Goal: Information Seeking & Learning: Understand process/instructions

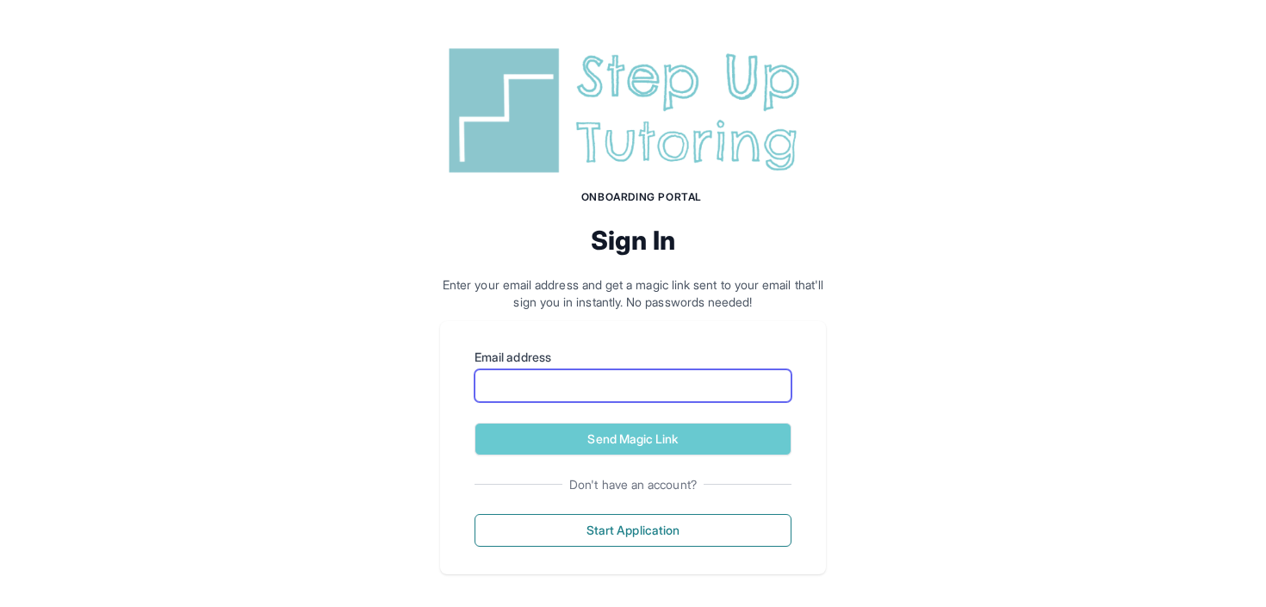
click at [675, 399] on input "Email address" at bounding box center [632, 385] width 317 height 33
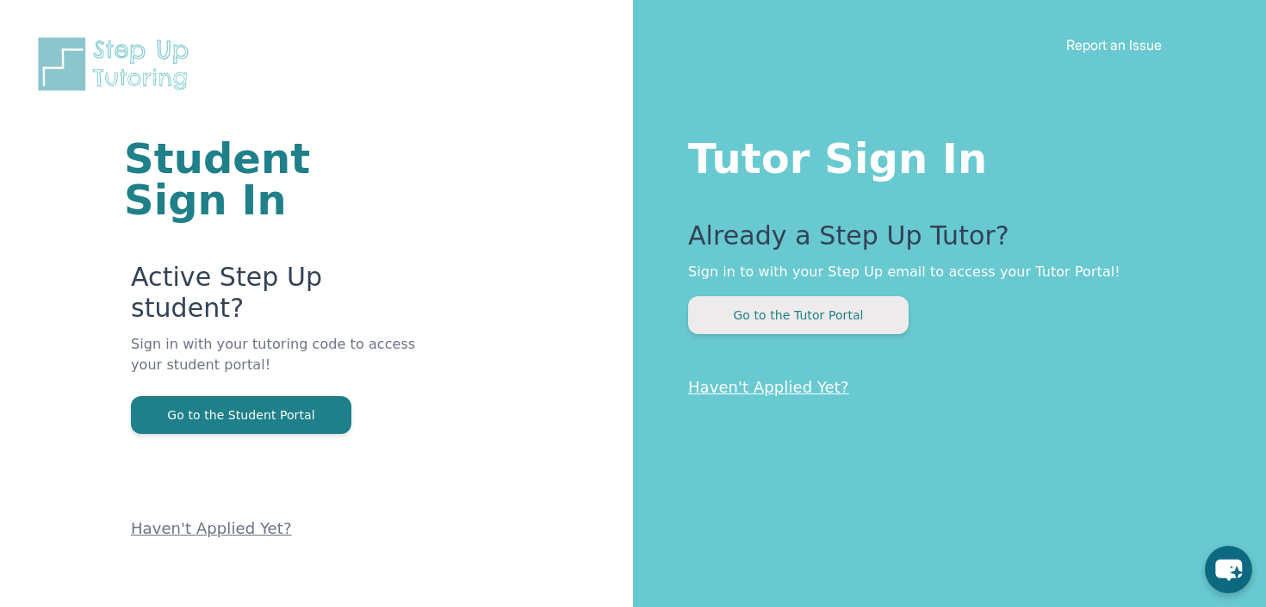
click at [810, 317] on button "Go to the Tutor Portal" at bounding box center [798, 315] width 220 height 38
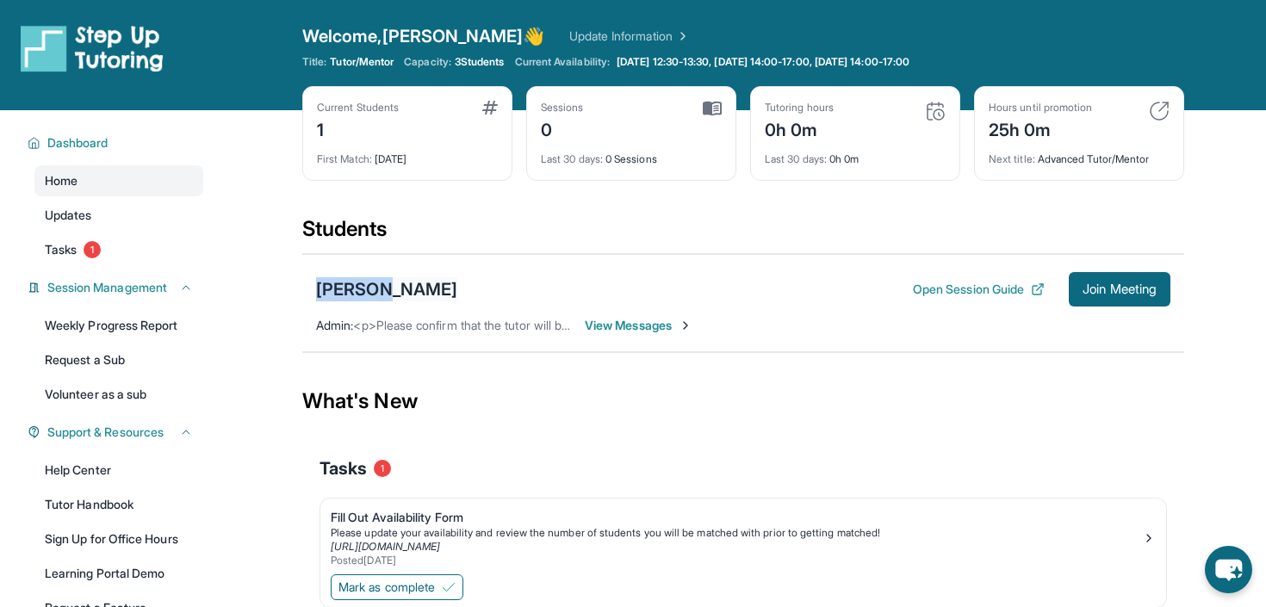
drag, startPoint x: 309, startPoint y: 288, endPoint x: 381, endPoint y: 285, distance: 71.5
click at [381, 285] on div "Dhruvin Gogri Open Session Guide Join Meeting Admin : <p>Please confirm that th…" at bounding box center [743, 303] width 882 height 98
copy div "Dhruvin"
click at [359, 287] on div "Dhruvin Gogri" at bounding box center [386, 289] width 141 height 24
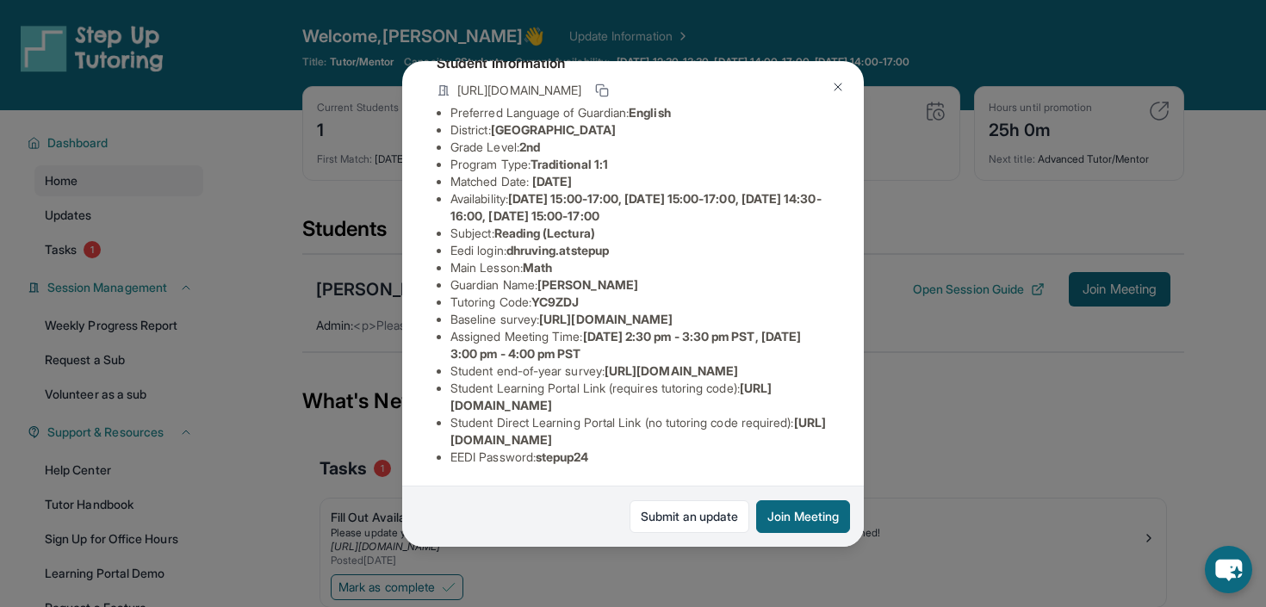
scroll to position [131, 0]
click at [567, 324] on span "https://airtable.com/apprlfn8WjpjBUn2G/shrK0QR6AaNyG5psY?prefill_Type%20of%20Fo…" at bounding box center [605, 317] width 133 height 15
copy li "Baseline survey : https://airtable.com/apprlfn8WjpjBUn2G/shrK0QR6AaNyG5psY?pref…"
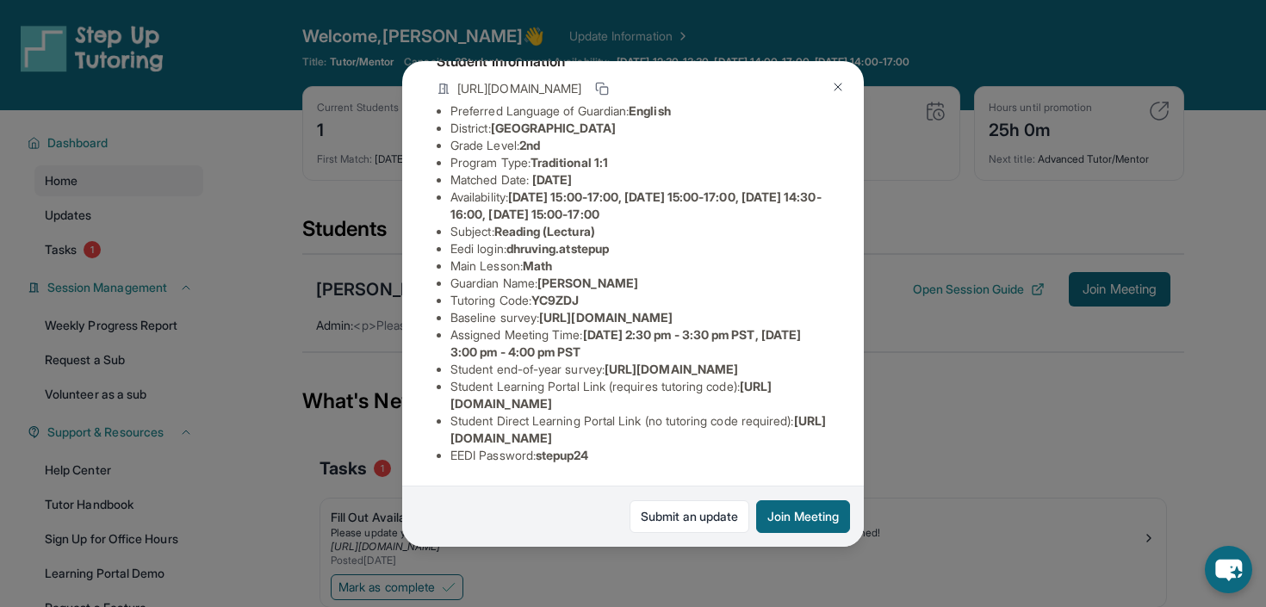
click at [672, 325] on span "https://airtable.com/apprlfn8WjpjBUn2G/shrK0QR6AaNyG5psY?prefill_Type%20of%20Fo…" at bounding box center [605, 317] width 133 height 15
drag, startPoint x: 442, startPoint y: 321, endPoint x: 766, endPoint y: 356, distance: 325.5
click at [766, 356] on div "Dhruvin Gogri Guardian: Nimish Gogri Student Information https://student-portal…" at bounding box center [632, 304] width 461 height 486
copy span "https://airtable.com/apprlfn8WjpjBUn2G/shrK0QR6AaNyG5psY?prefill_Type%20of%20Fo…"
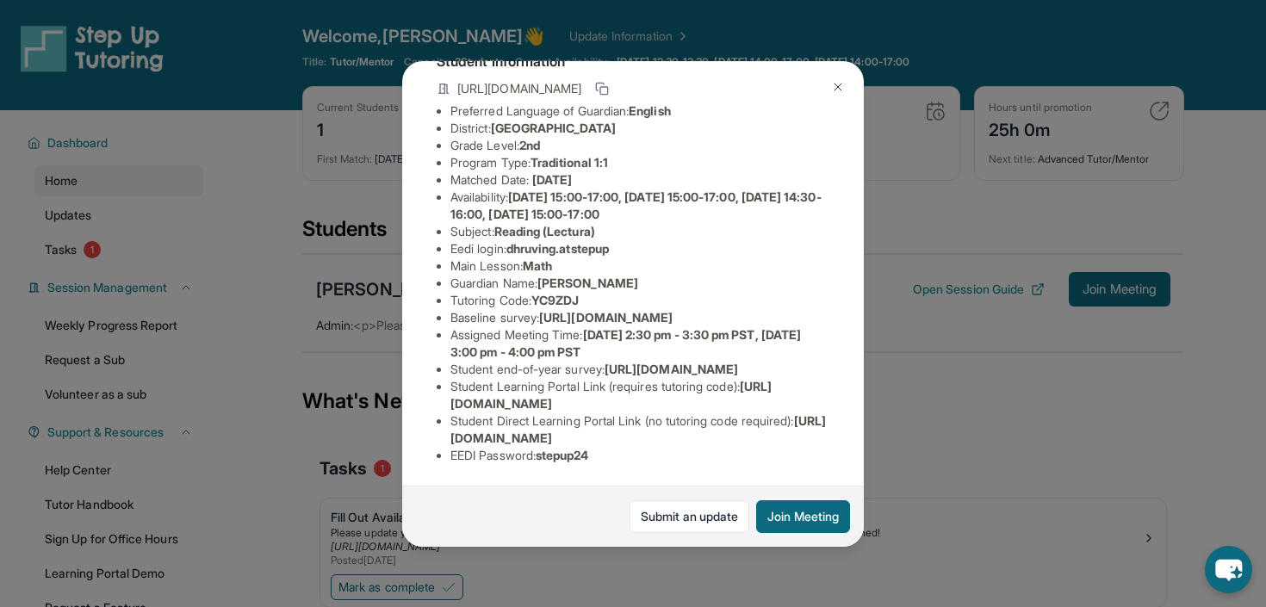
scroll to position [127, 0]
click at [636, 275] on li "Guardian Name : Nimish Gogri" at bounding box center [639, 283] width 379 height 17
click at [561, 275] on span "Nimish Gogri" at bounding box center [587, 282] width 101 height 15
copy span "Nimish"
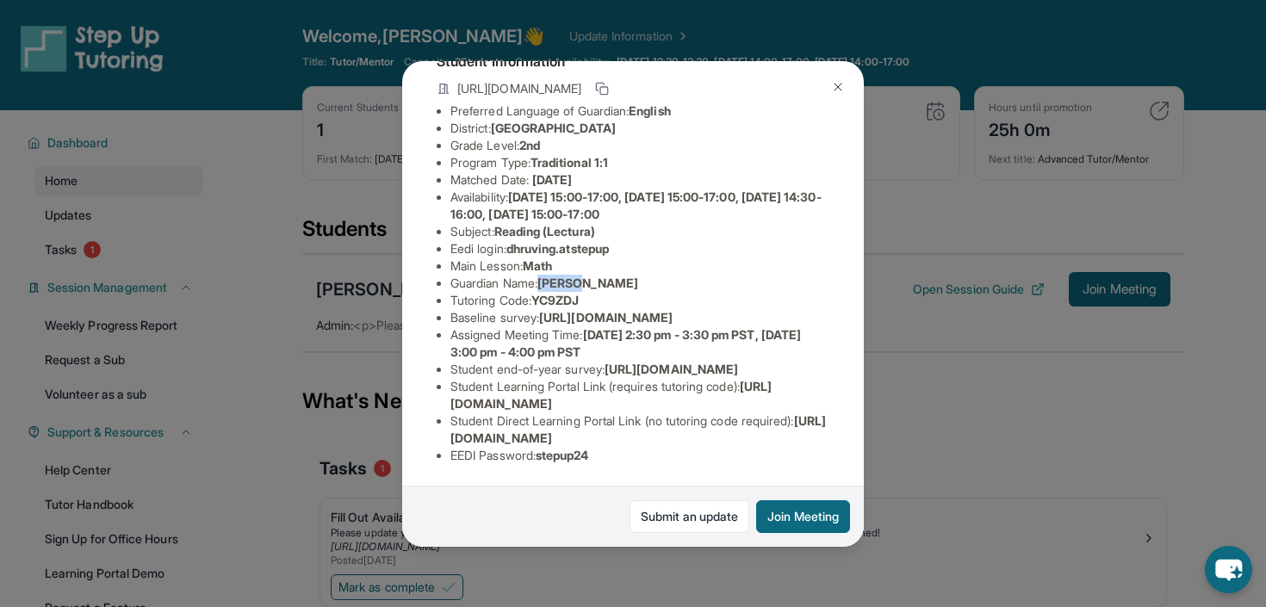
scroll to position [0, 0]
